Goal: Information Seeking & Learning: Learn about a topic

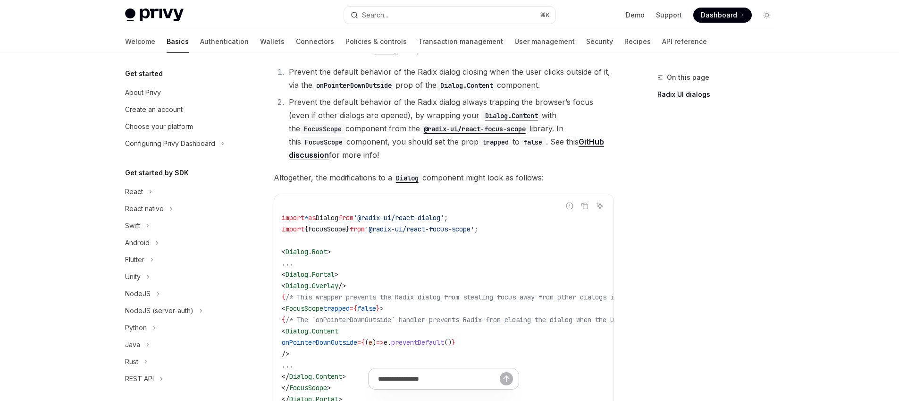
scroll to position [154, 0]
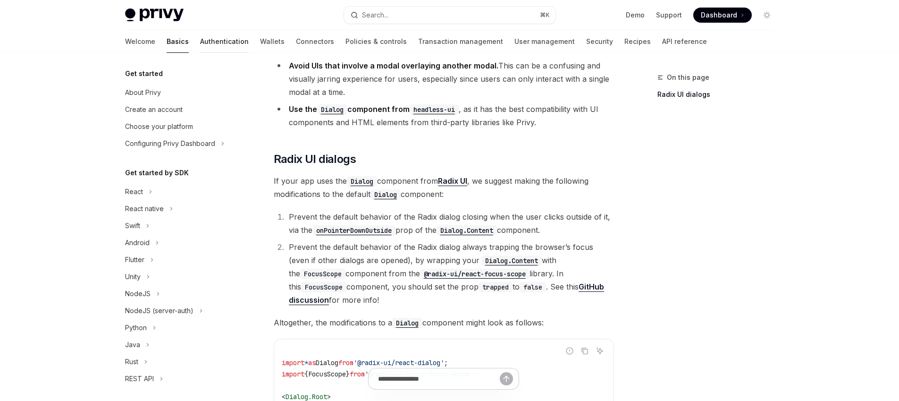
click at [200, 35] on link "Authentication" at bounding box center [224, 41] width 49 height 23
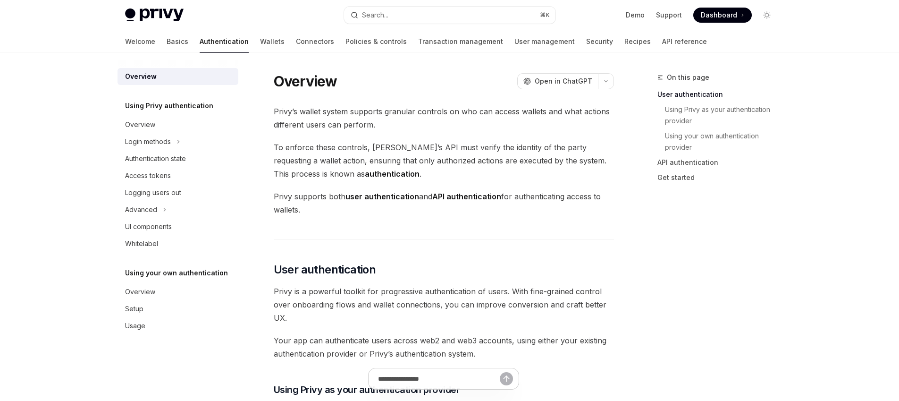
click at [239, 48] on div "Welcome Basics Authentication Wallets Connectors Policies & controls Transactio…" at bounding box center [416, 41] width 582 height 23
click at [260, 44] on link "Wallets" at bounding box center [272, 41] width 25 height 23
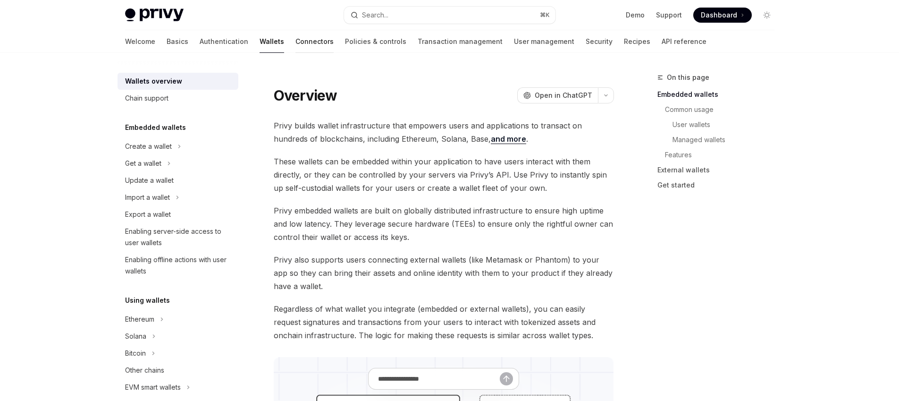
click at [295, 43] on link "Connectors" at bounding box center [314, 41] width 38 height 23
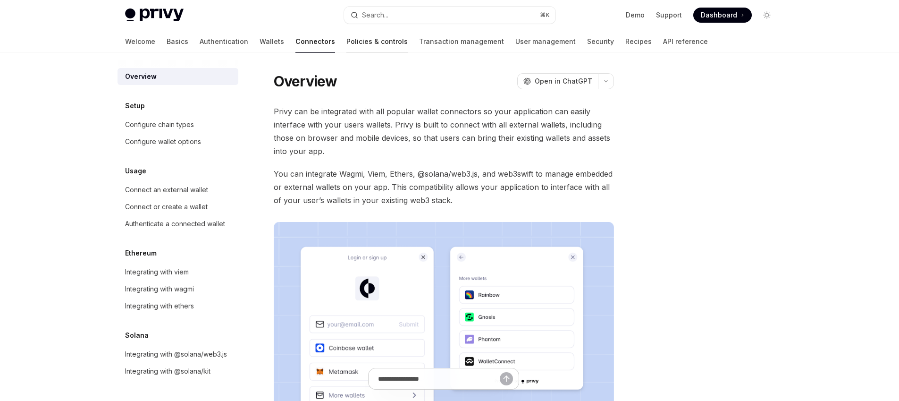
click at [346, 43] on link "Policies & controls" at bounding box center [376, 41] width 61 height 23
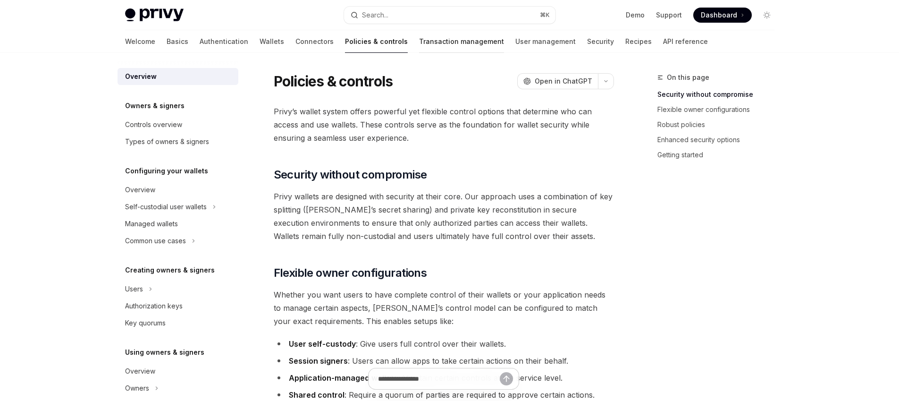
click at [419, 42] on link "Transaction management" at bounding box center [461, 41] width 85 height 23
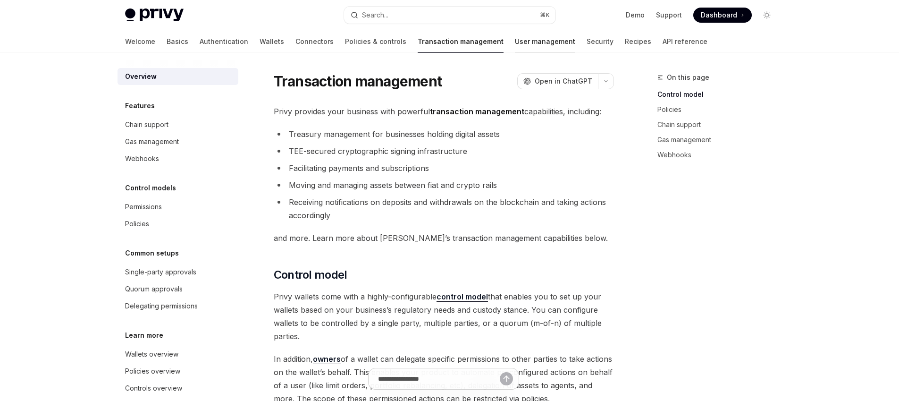
click at [515, 44] on link "User management" at bounding box center [545, 41] width 60 height 23
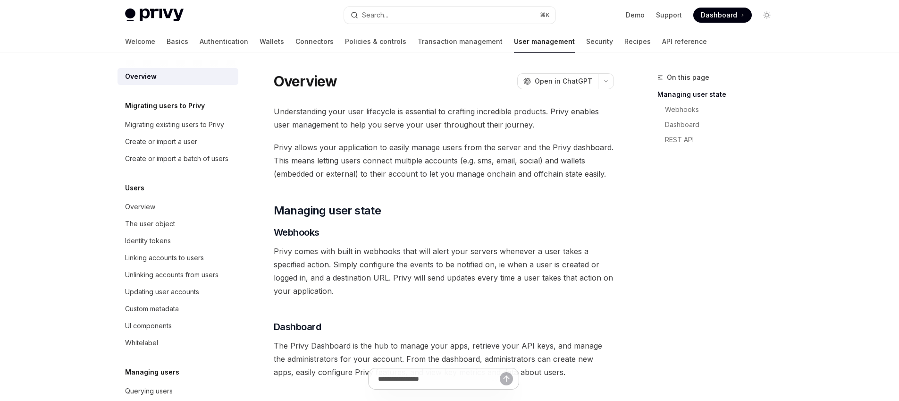
click at [559, 43] on div "Welcome Basics Authentication Wallets Connectors Policies & controls Transactio…" at bounding box center [416, 41] width 582 height 23
click at [586, 42] on link "Security" at bounding box center [599, 41] width 27 height 23
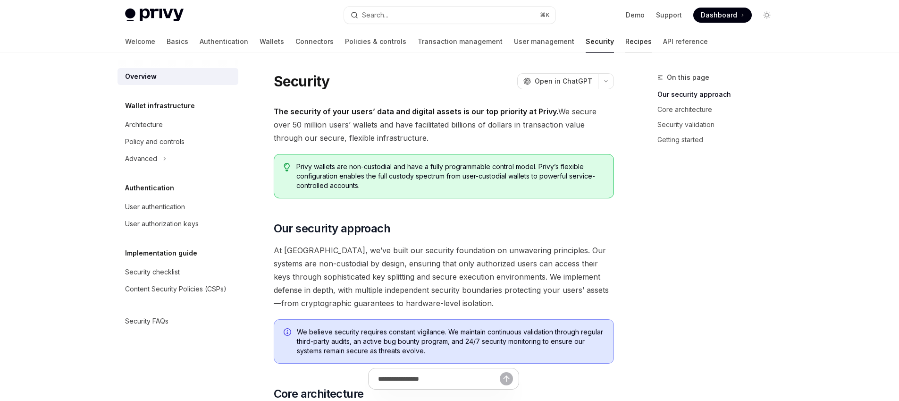
click at [625, 43] on link "Recipes" at bounding box center [638, 41] width 26 height 23
type textarea "*"
